Goal: Information Seeking & Learning: Learn about a topic

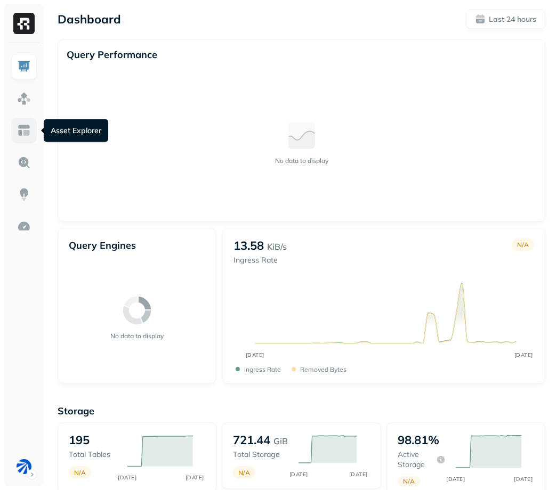
click at [27, 127] on img at bounding box center [24, 131] width 14 height 14
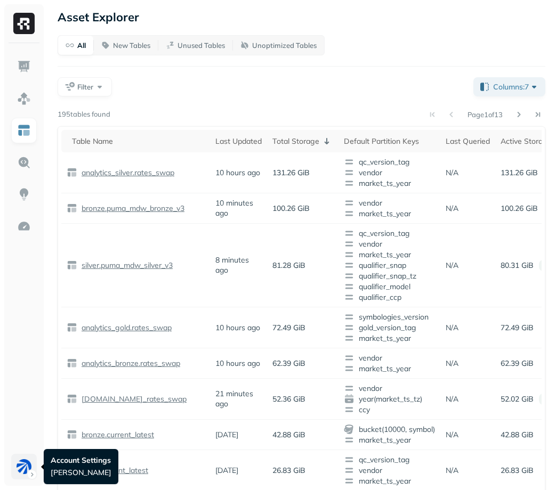
click at [21, 463] on html "Asset Explorer All New Tables Unused Tables Unoptimized Tables Filter Columns: …" at bounding box center [278, 392] width 556 height 784
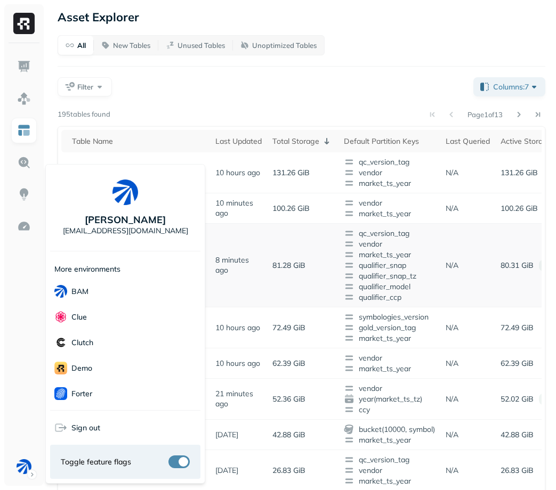
click at [236, 277] on html "Asset Explorer All New Tables Unused Tables Unoptimized Tables Filter Columns: …" at bounding box center [278, 392] width 556 height 784
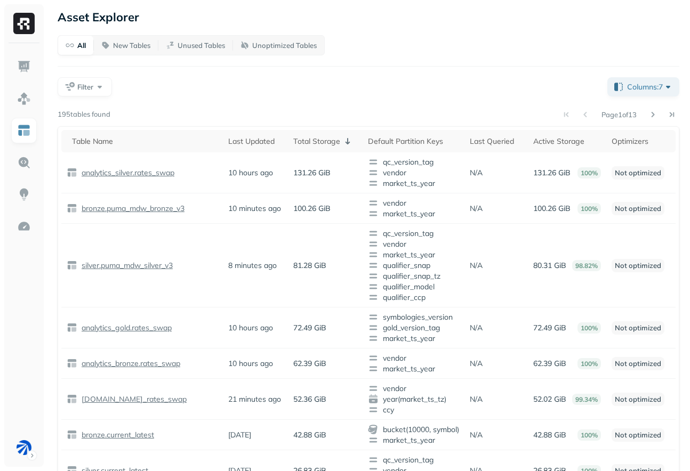
click at [78, 73] on div "All New Tables Unused Tables Unoptimized Tables Filter Columns: 7 Page 1 of 13 …" at bounding box center [369, 401] width 622 height 732
click at [15, 226] on link at bounding box center [24, 227] width 26 height 26
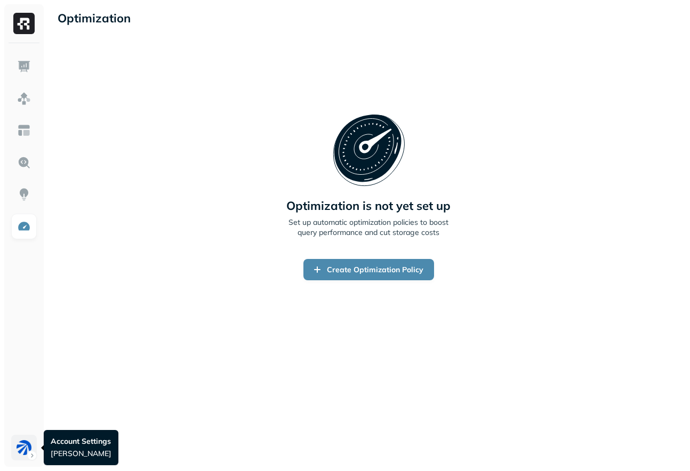
click at [17, 442] on html "Optimization New Policy Optimization is not yet set up Set up automatic optimiz…" at bounding box center [345, 235] width 690 height 471
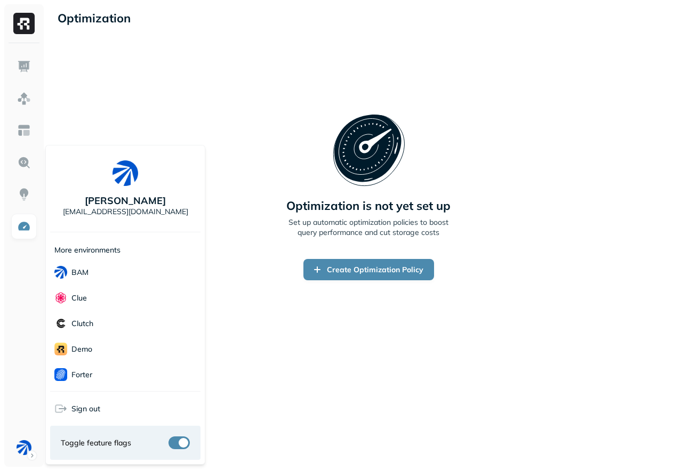
click at [235, 294] on html "Optimization New Policy Optimization is not yet set up Set up automatic optimiz…" at bounding box center [345, 235] width 690 height 471
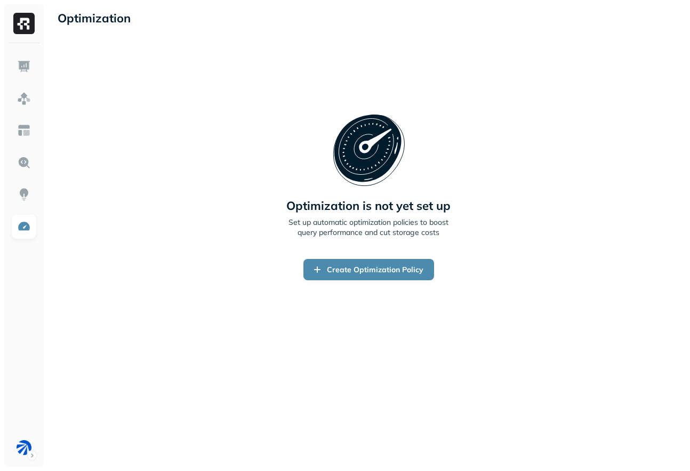
drag, startPoint x: 206, startPoint y: 259, endPoint x: 68, endPoint y: 260, distance: 137.5
click at [205, 259] on div "Optimization is not yet set up Set up automatic optimization policies to boost …" at bounding box center [369, 197] width 622 height 300
click at [26, 124] on img at bounding box center [24, 131] width 14 height 14
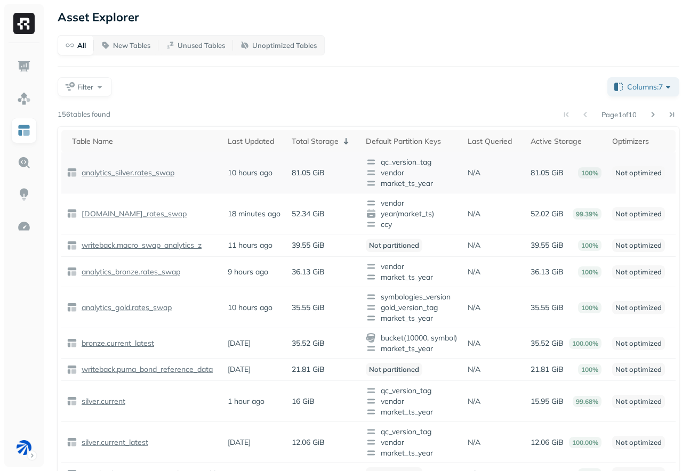
click at [202, 171] on div "analytics_silver.rates_swap" at bounding box center [142, 172] width 150 height 11
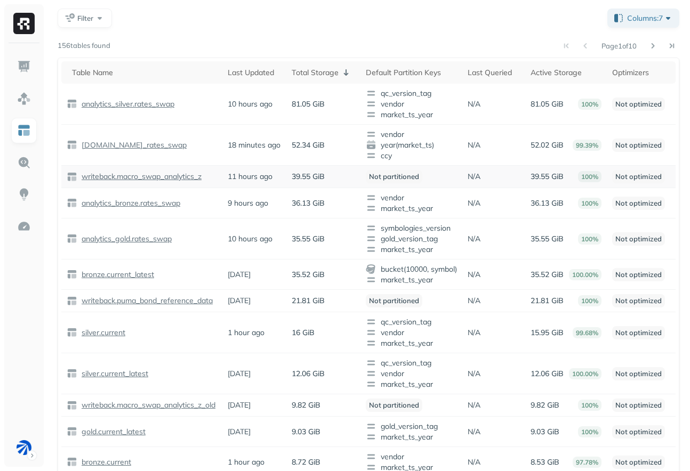
scroll to position [89, 0]
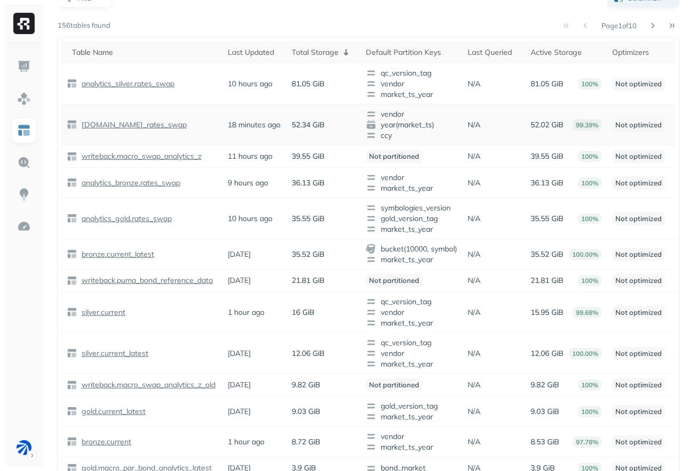
click at [155, 123] on p "[DOMAIN_NAME]_rates_swap" at bounding box center [132, 125] width 107 height 10
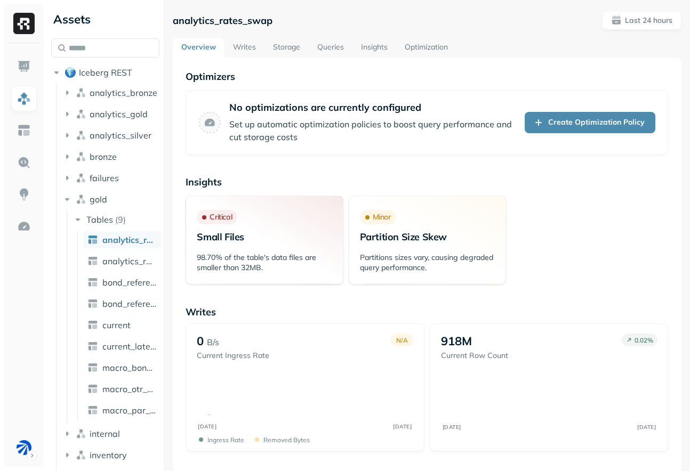
scroll to position [4, 0]
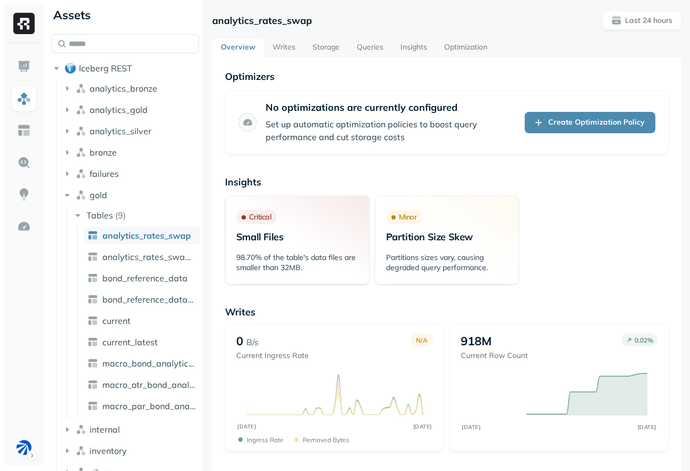
click at [201, 196] on div "Assets Iceberg REST analytics_bronze analytics_gold analytics_silver bronze fai…" at bounding box center [368, 235] width 643 height 471
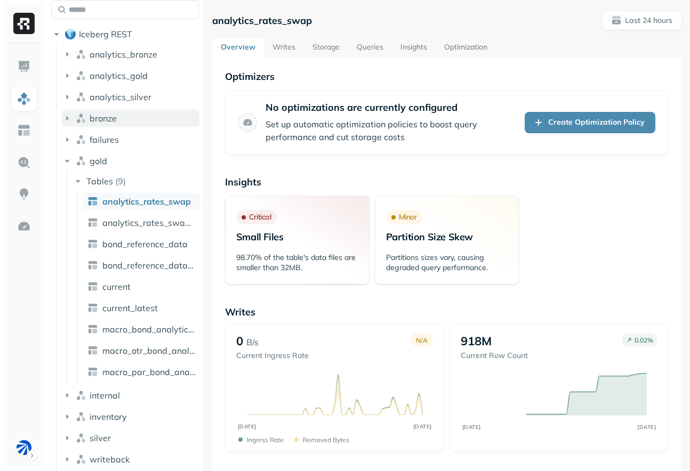
scroll to position [43, 0]
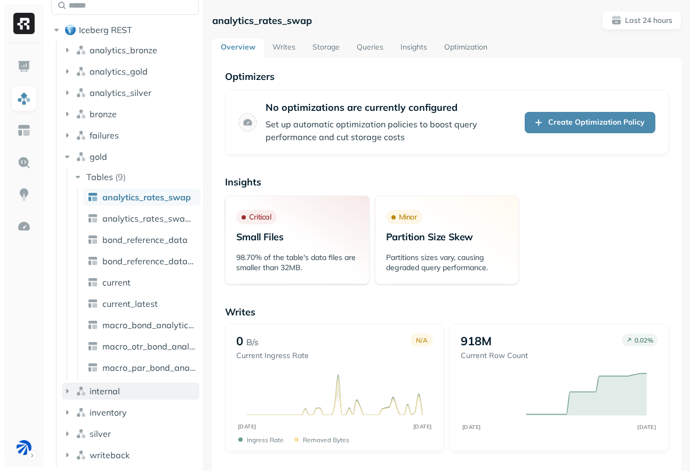
click at [126, 397] on button "internal" at bounding box center [131, 391] width 138 height 17
click at [109, 418] on button "Tables ( 2 )" at bounding box center [136, 411] width 127 height 17
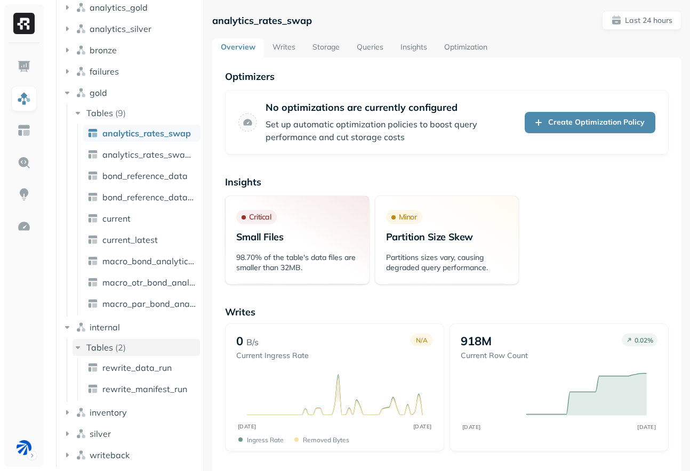
click at [140, 350] on button "Tables ( 2 )" at bounding box center [136, 347] width 127 height 17
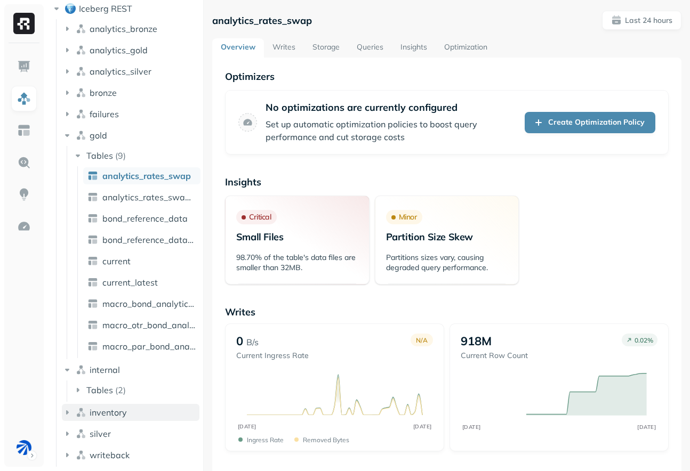
click at [127, 405] on button "inventory" at bounding box center [131, 412] width 138 height 17
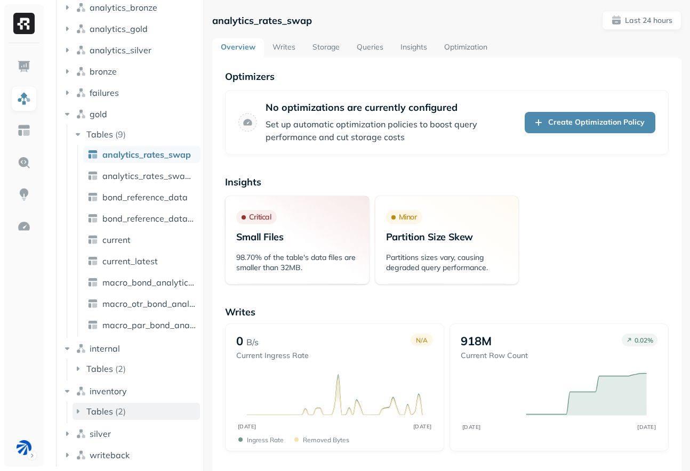
click at [126, 412] on button "Tables ( 2 )" at bounding box center [136, 411] width 127 height 17
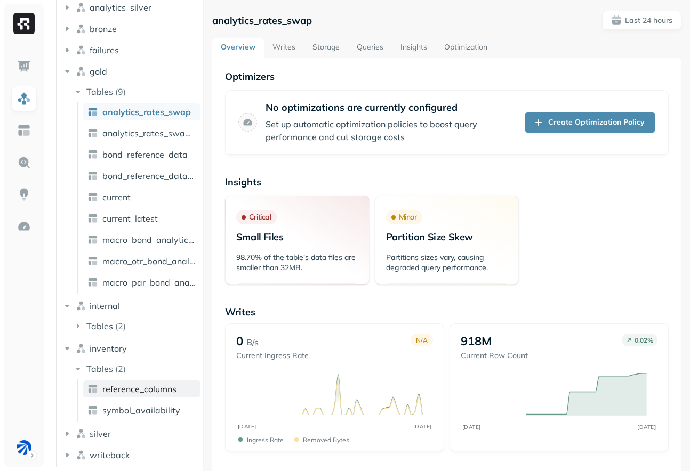
click at [150, 393] on span "reference_columns" at bounding box center [139, 389] width 74 height 11
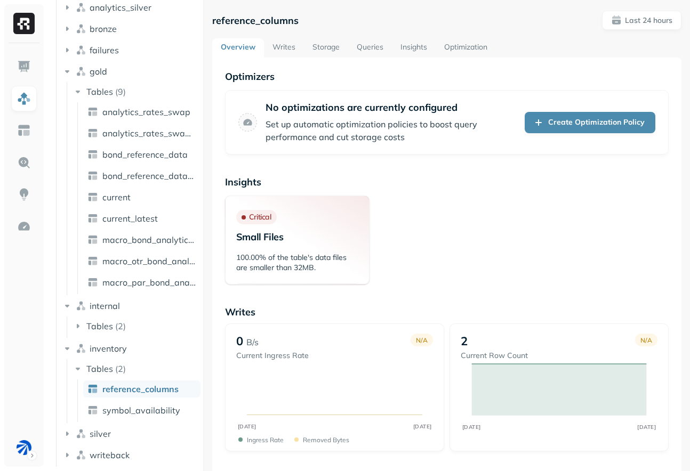
click at [258, 50] on link "Overview" at bounding box center [238, 47] width 52 height 19
click at [276, 50] on link "Writes" at bounding box center [284, 47] width 40 height 19
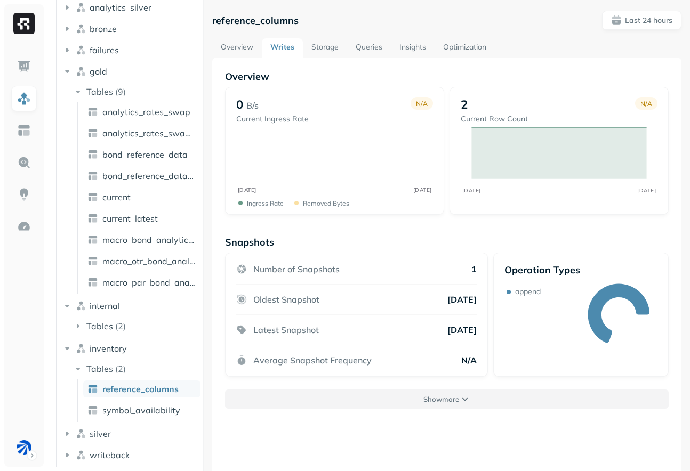
click at [415, 400] on button "Show more" at bounding box center [447, 399] width 444 height 19
